Goal: Browse casually

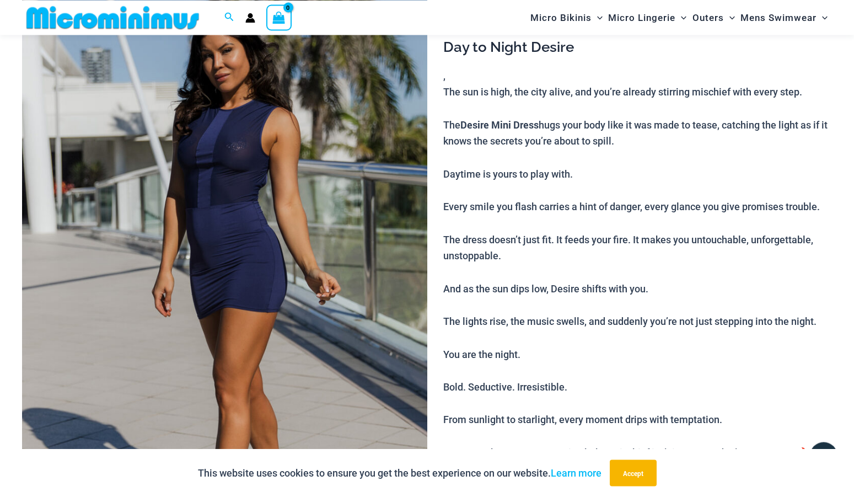
scroll to position [134, 0]
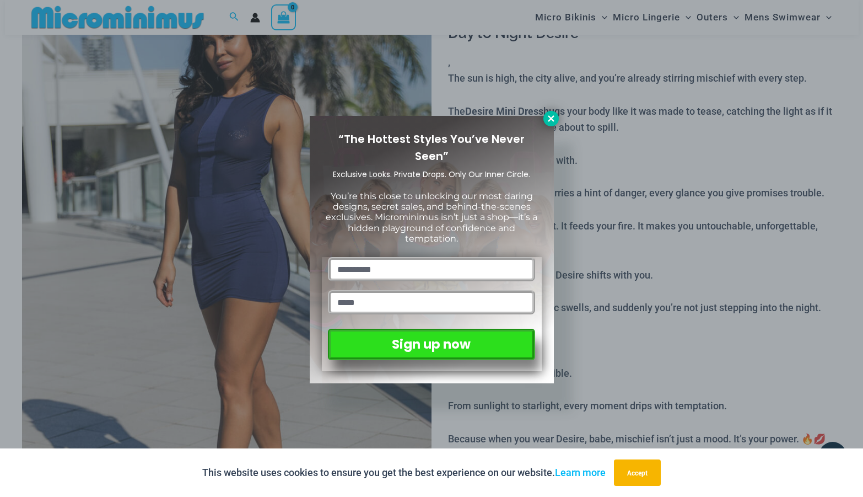
click at [550, 117] on icon at bounding box center [551, 118] width 6 height 6
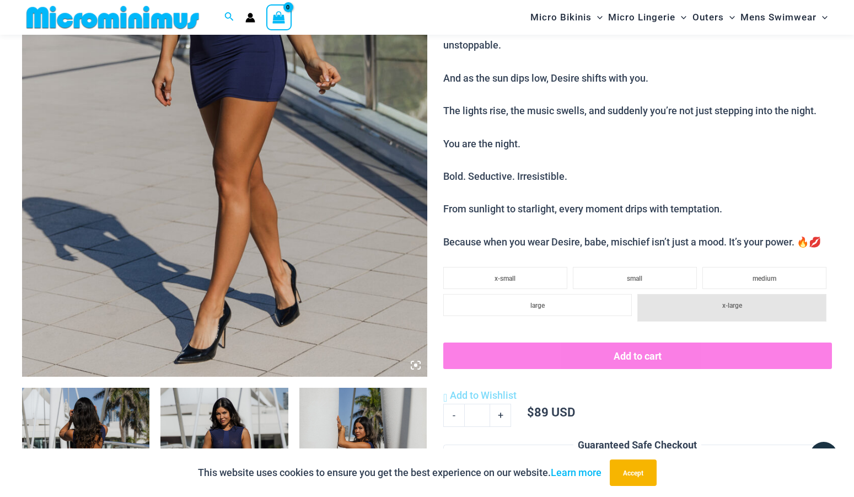
scroll to position [458, 0]
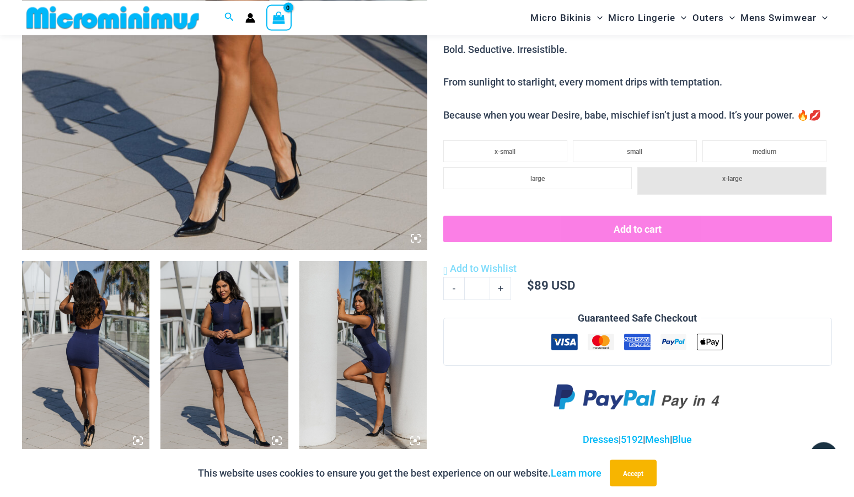
click at [128, 331] on img at bounding box center [85, 356] width 127 height 191
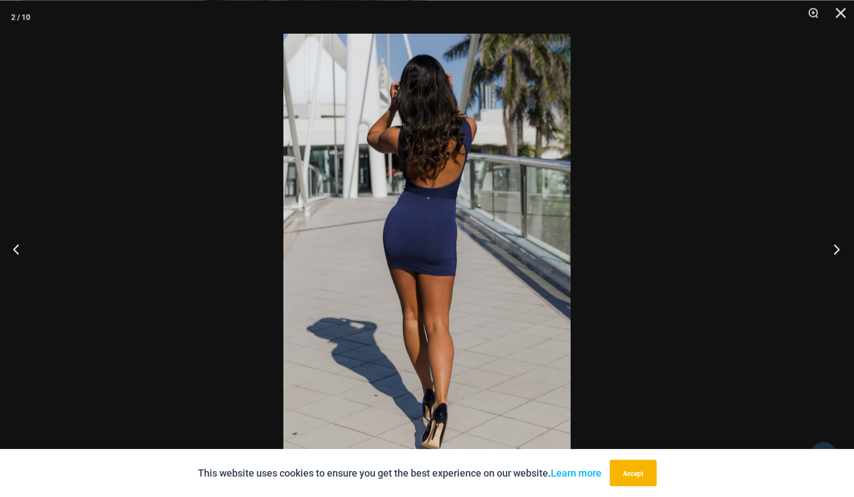
click at [837, 247] on button "Next" at bounding box center [832, 248] width 41 height 55
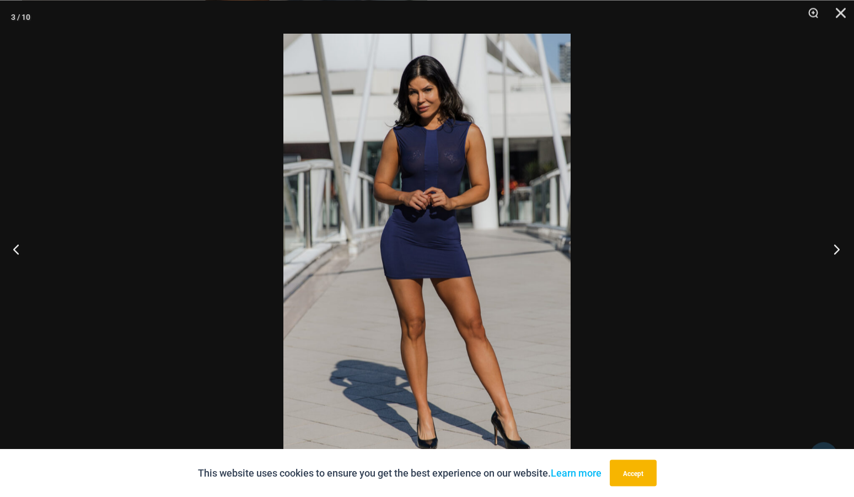
click at [837, 247] on button "Next" at bounding box center [832, 248] width 41 height 55
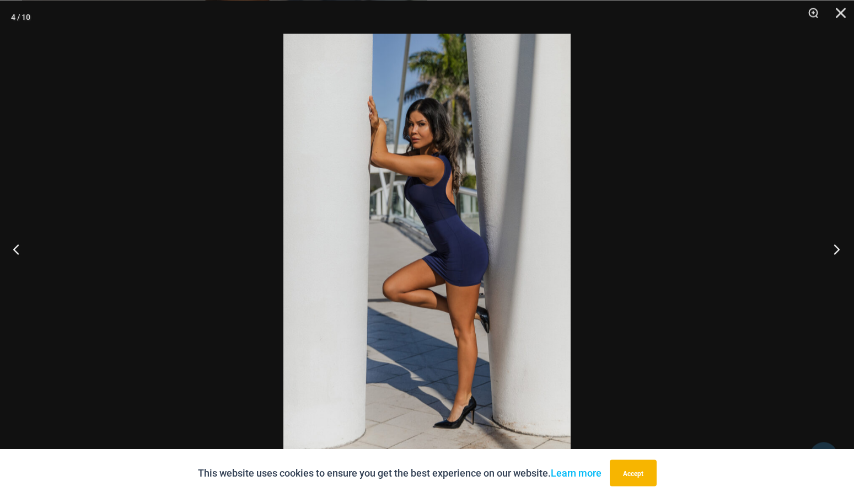
click at [837, 247] on button "Next" at bounding box center [832, 248] width 41 height 55
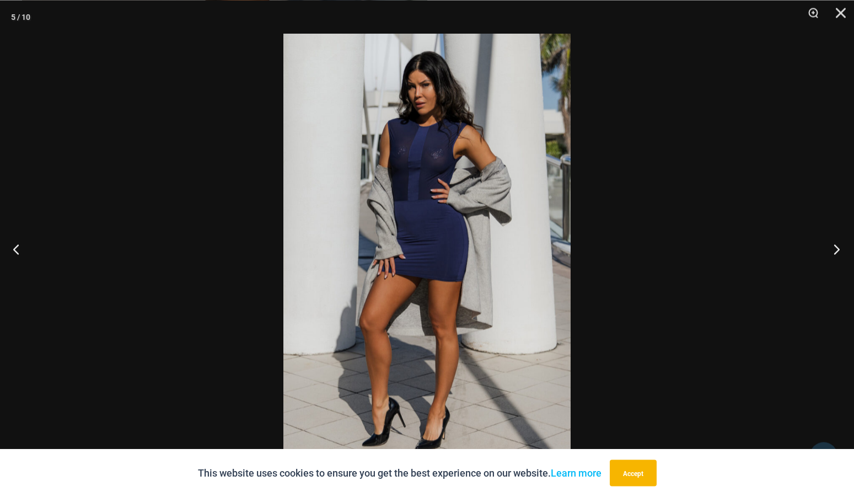
click at [837, 247] on button "Next" at bounding box center [832, 248] width 41 height 55
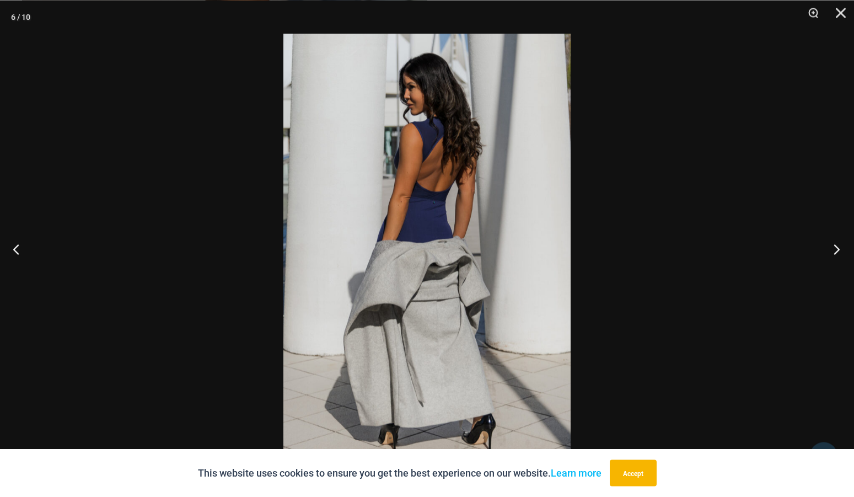
click at [837, 247] on button "Next" at bounding box center [832, 248] width 41 height 55
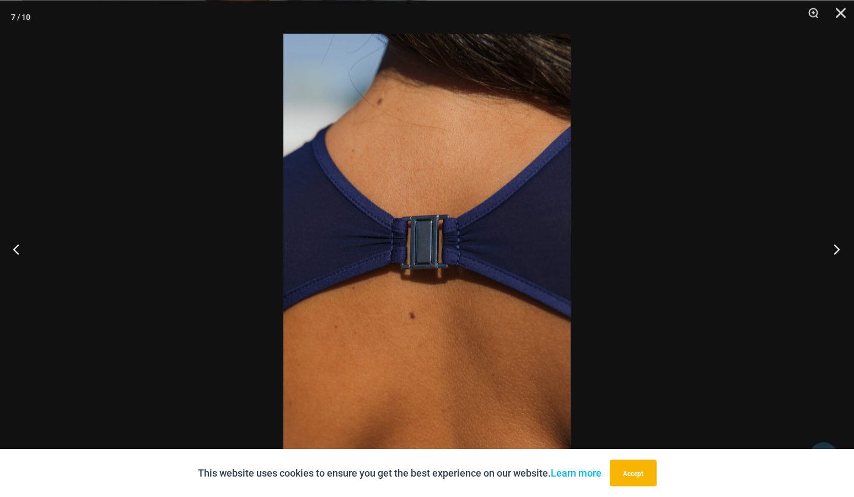
click at [837, 247] on button "Next" at bounding box center [832, 248] width 41 height 55
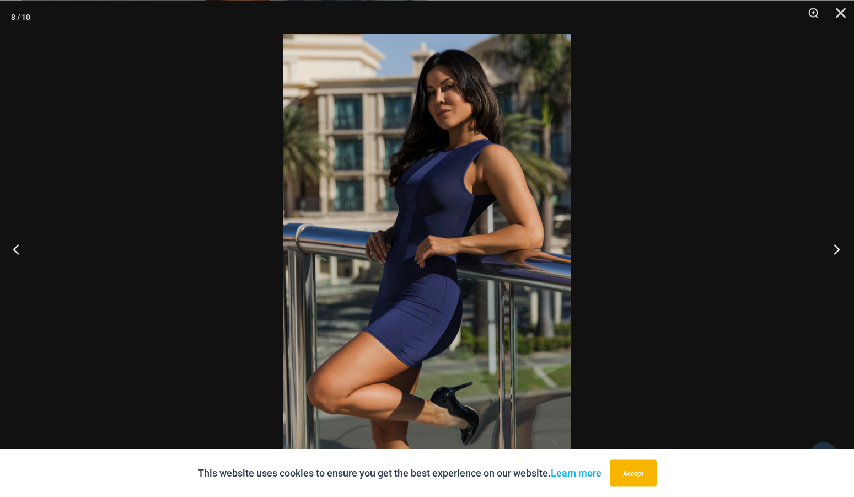
click at [837, 247] on button "Next" at bounding box center [832, 248] width 41 height 55
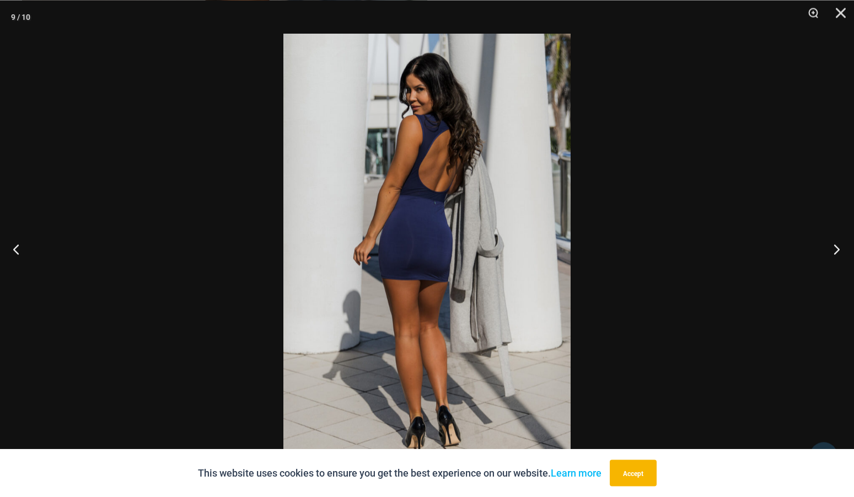
click at [837, 247] on button "Next" at bounding box center [832, 248] width 41 height 55
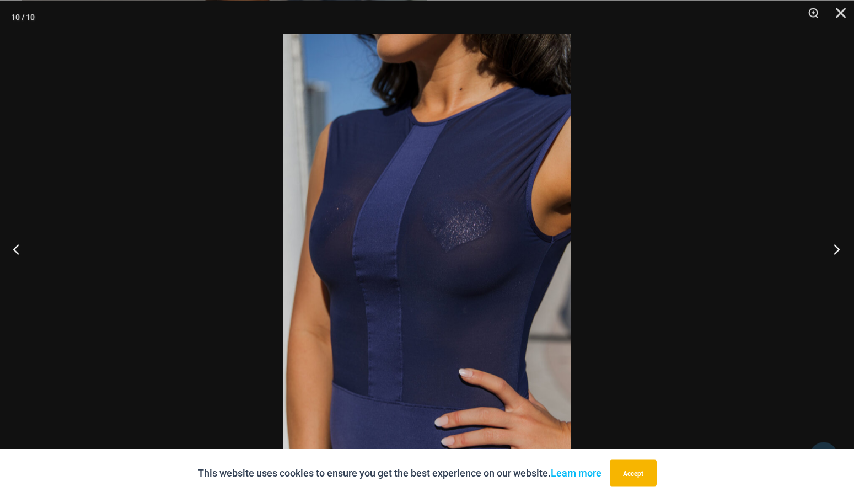
click at [837, 247] on button "Next" at bounding box center [832, 248] width 41 height 55
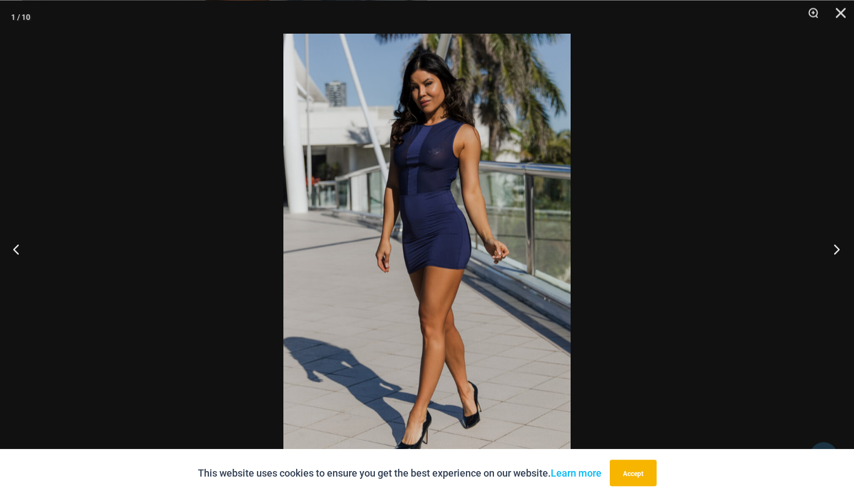
click at [837, 247] on button "Next" at bounding box center [832, 248] width 41 height 55
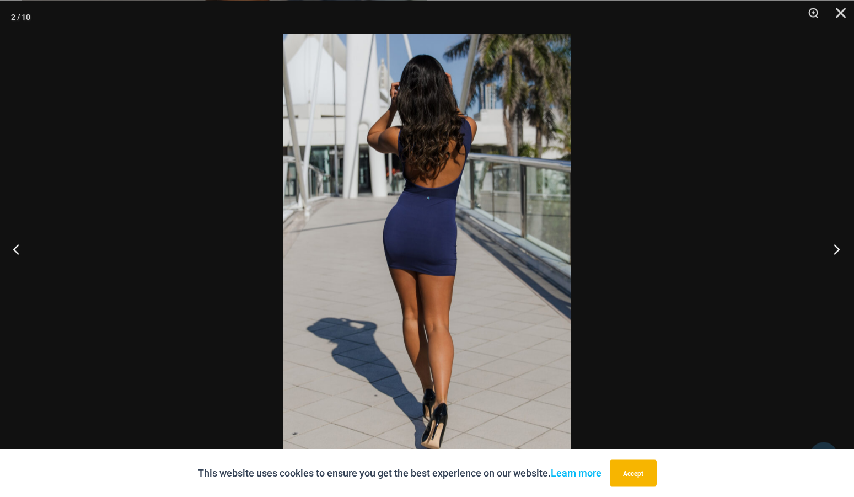
click at [837, 247] on button "Next" at bounding box center [832, 248] width 41 height 55
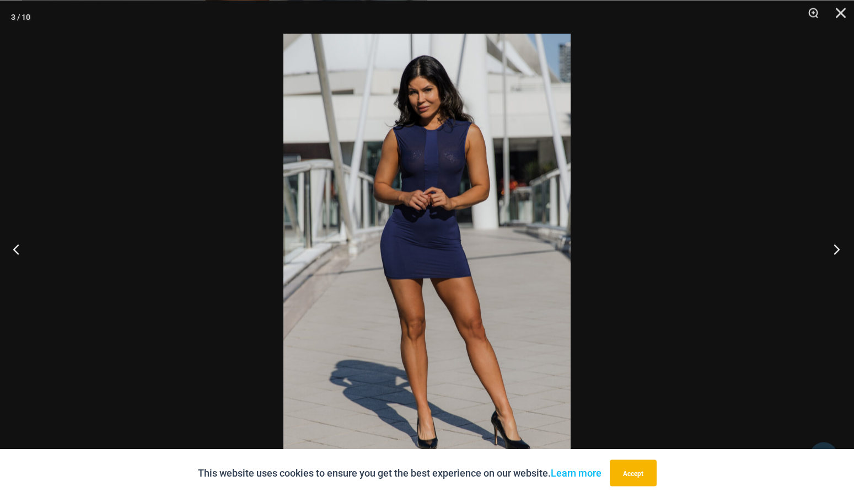
click at [837, 247] on button "Next" at bounding box center [832, 248] width 41 height 55
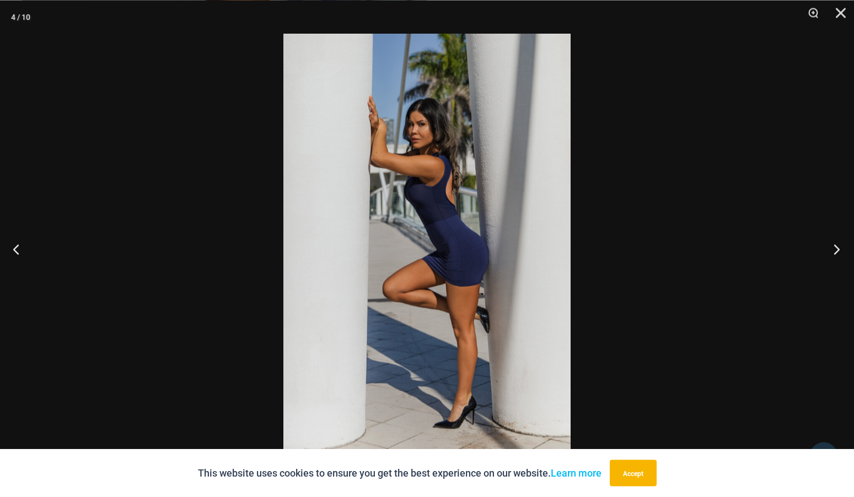
click at [837, 247] on button "Next" at bounding box center [832, 248] width 41 height 55
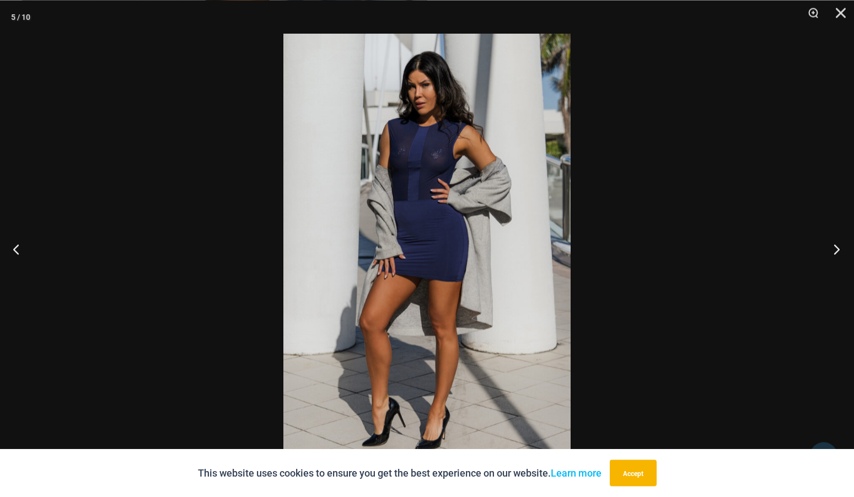
click at [837, 247] on button "Next" at bounding box center [832, 248] width 41 height 55
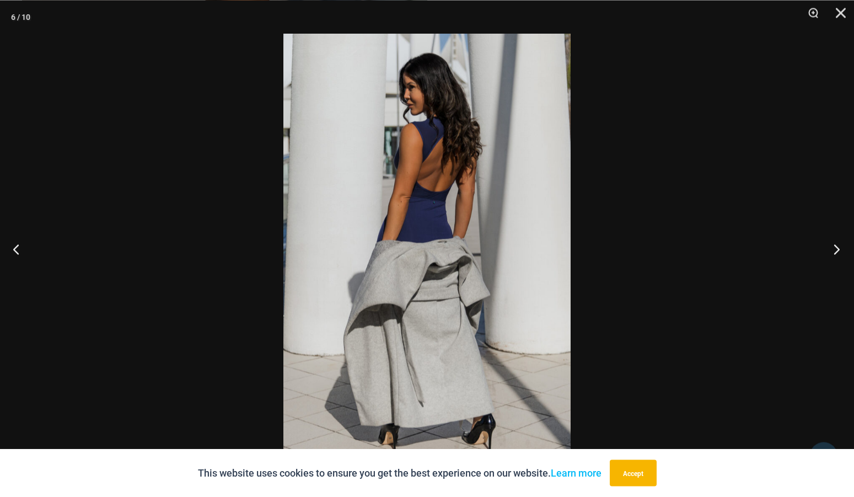
click at [837, 247] on button "Next" at bounding box center [832, 248] width 41 height 55
